Goal: Task Accomplishment & Management: Manage account settings

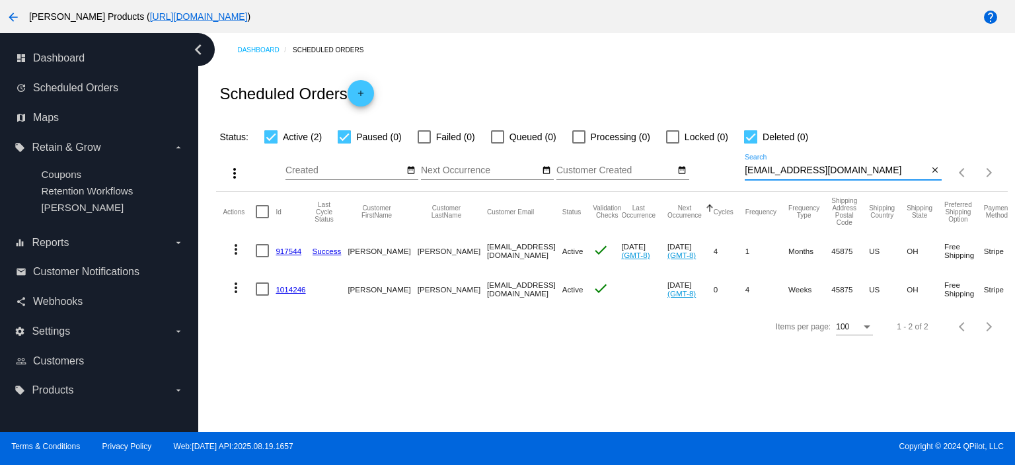
drag, startPoint x: 846, startPoint y: 172, endPoint x: 738, endPoint y: 179, distance: 108.6
click at [738, 179] on div "more_vert Aug Jan Feb Mar [DATE]" at bounding box center [611, 168] width 791 height 47
paste input "[EMAIL_ADDRESS]"
type input "[EMAIL_ADDRESS][DOMAIN_NAME]"
click at [291, 287] on link "524966" at bounding box center [289, 289] width 26 height 9
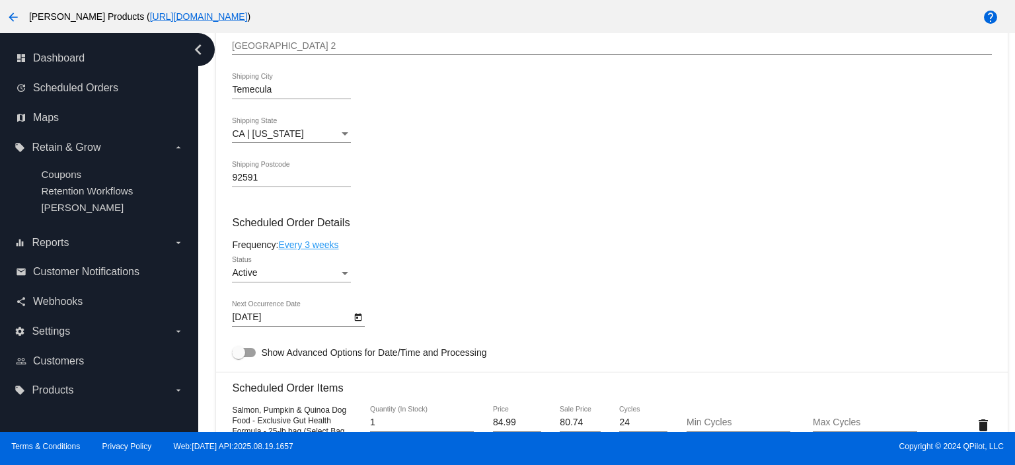
scroll to position [705, 0]
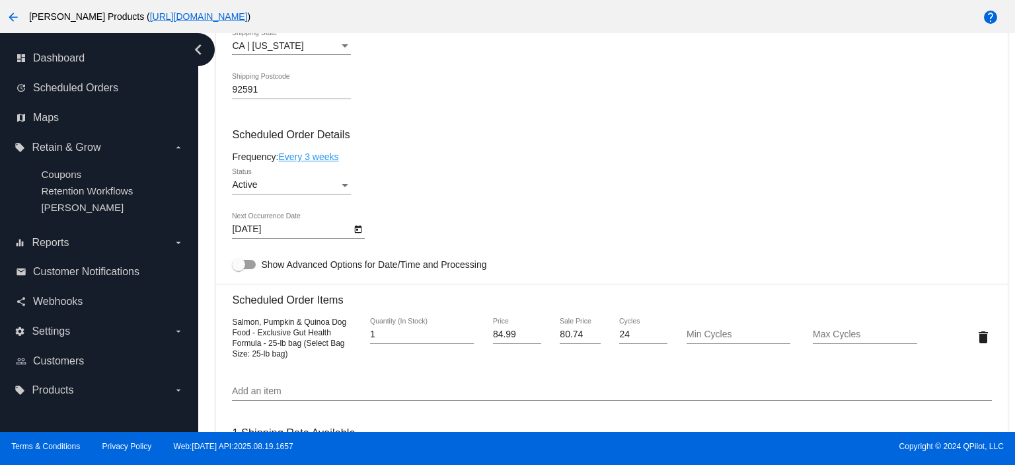
click at [263, 186] on div "Active" at bounding box center [285, 185] width 107 height 11
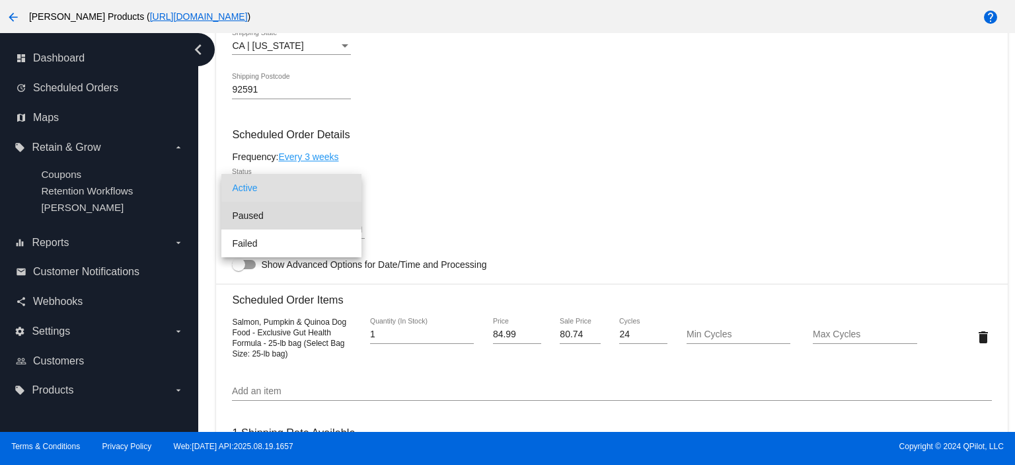
click at [255, 210] on span "Paused" at bounding box center [291, 216] width 119 height 28
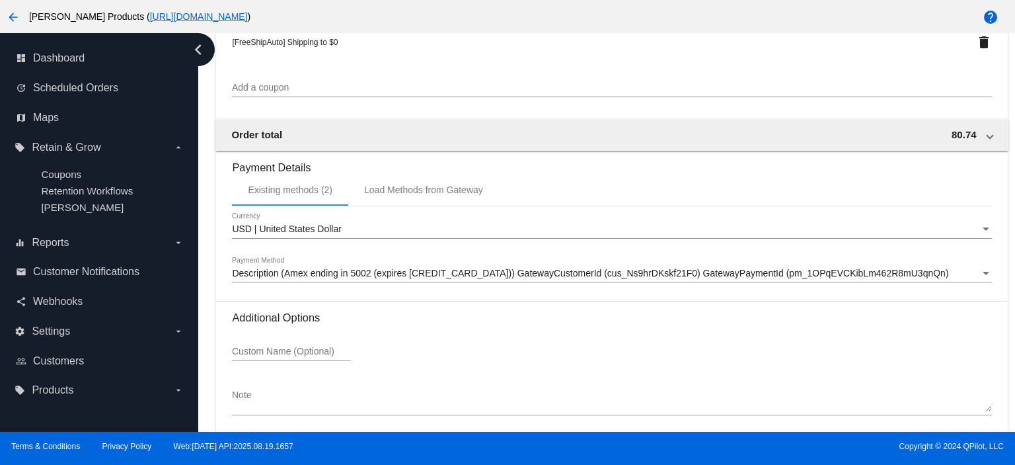
scroll to position [1294, 0]
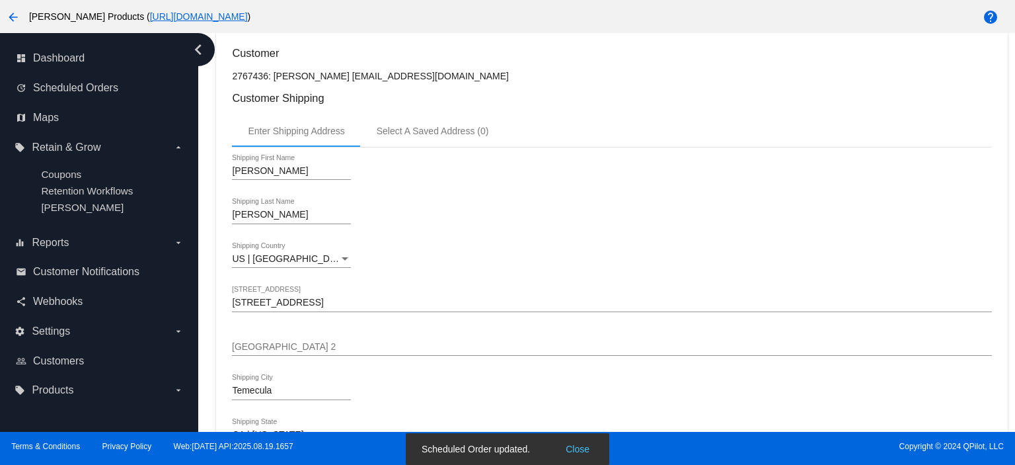
scroll to position [0, 0]
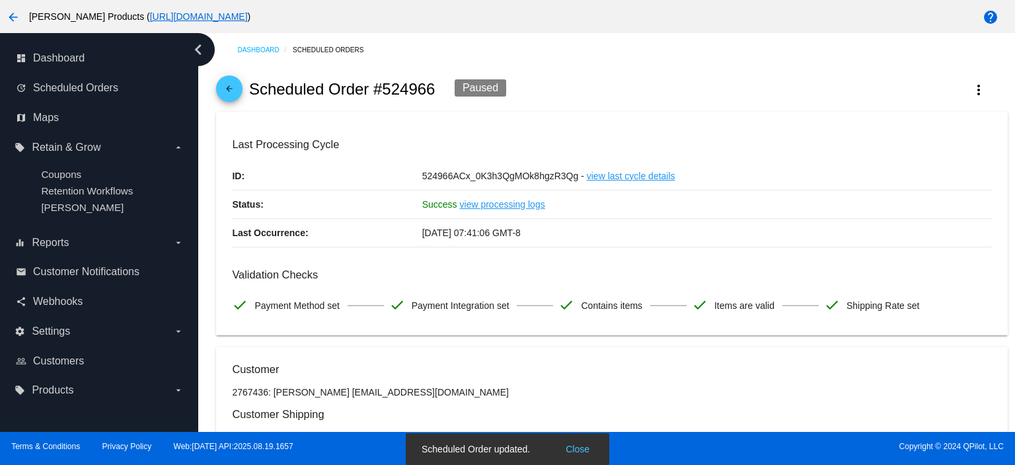
click at [230, 85] on mat-icon "arrow_back" at bounding box center [229, 92] width 16 height 16
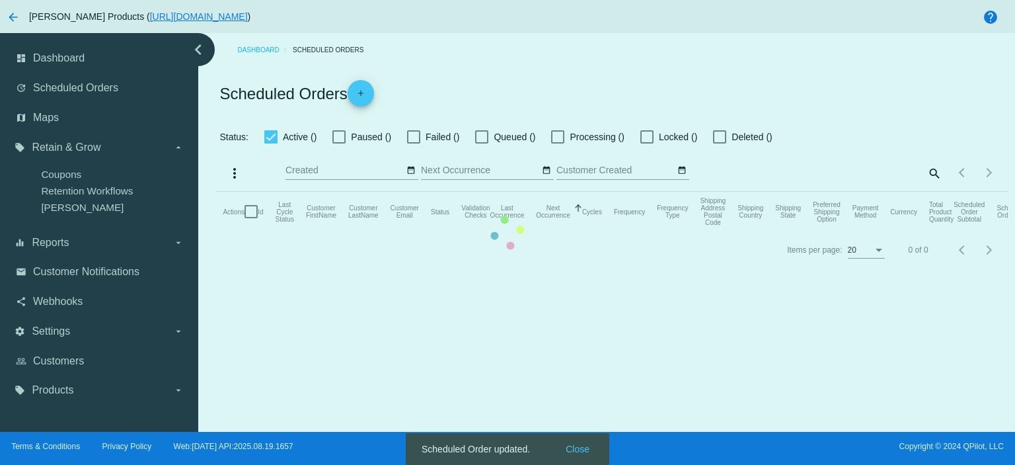
checkbox input "true"
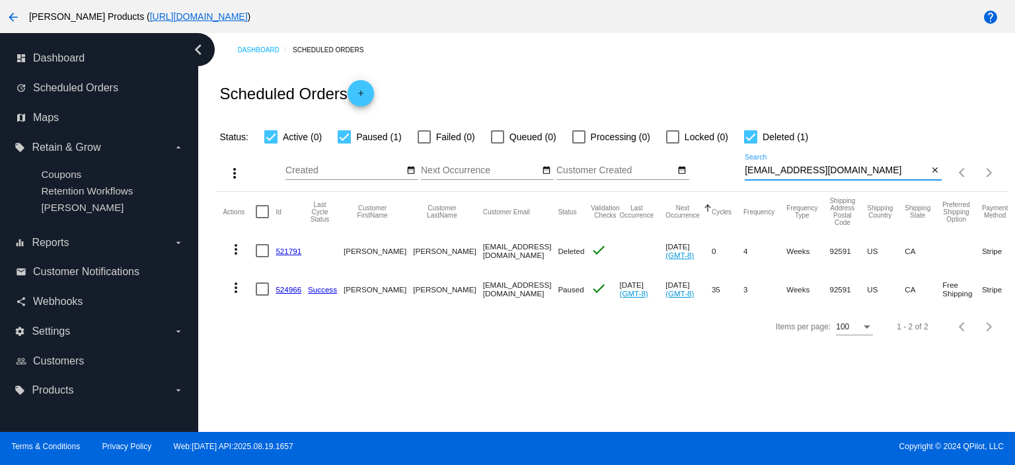
drag, startPoint x: 878, startPoint y: 168, endPoint x: 711, endPoint y: 177, distance: 167.5
click at [711, 177] on div "more_vert Aug Jan Feb Mar [DATE]" at bounding box center [611, 168] width 791 height 47
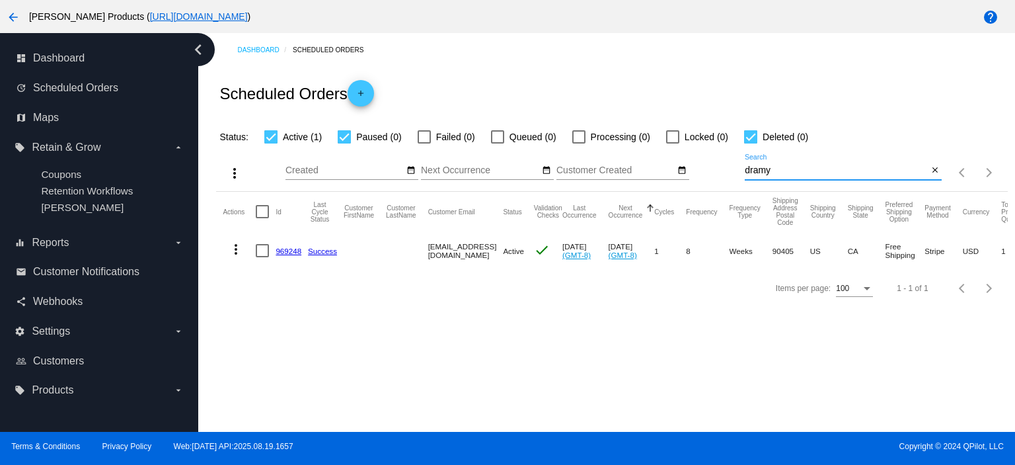
type input "dramy"
click at [235, 247] on mat-icon "more_vert" at bounding box center [236, 249] width 16 height 16
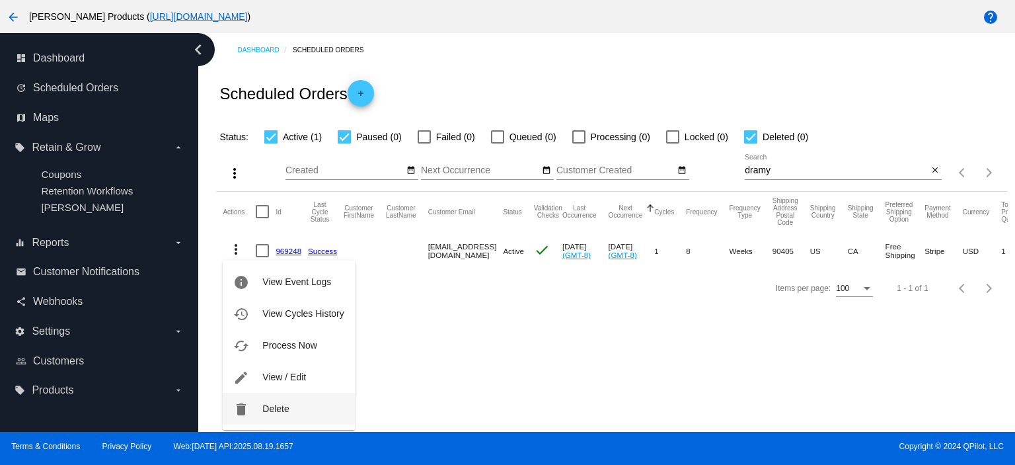
click at [282, 408] on span "Delete" at bounding box center [275, 408] width 26 height 11
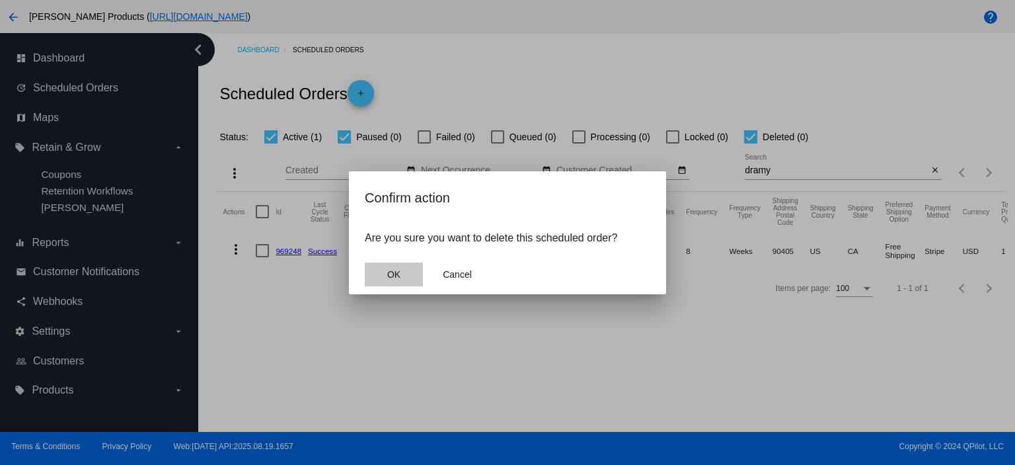
click at [391, 269] on span "OK" at bounding box center [393, 274] width 13 height 11
